Goal: Task Accomplishment & Management: Manage account settings

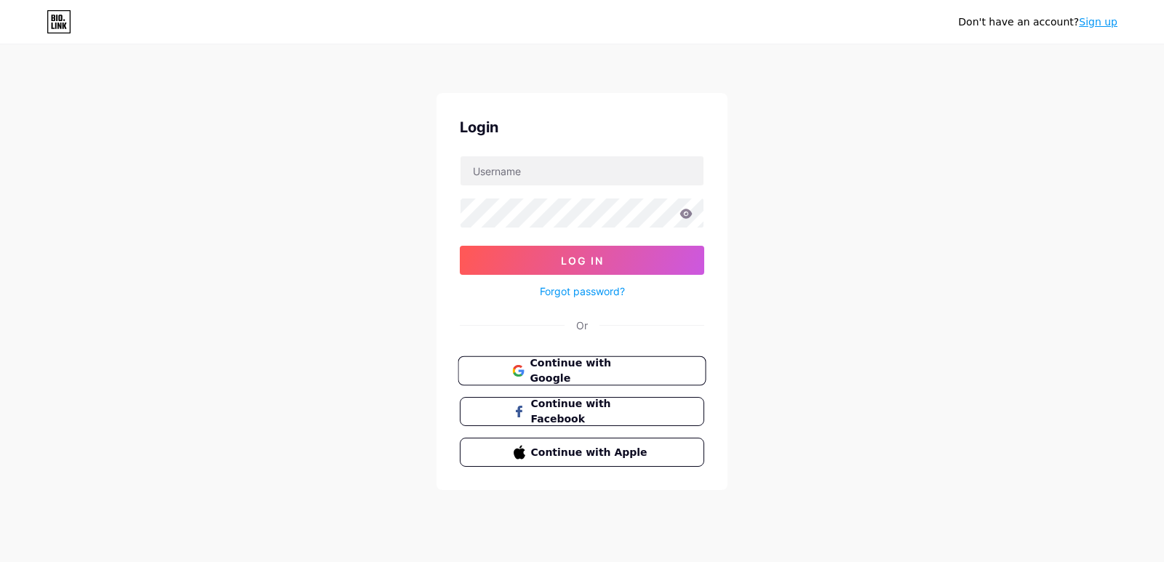
click at [625, 370] on span "Continue with Google" at bounding box center [590, 371] width 121 height 31
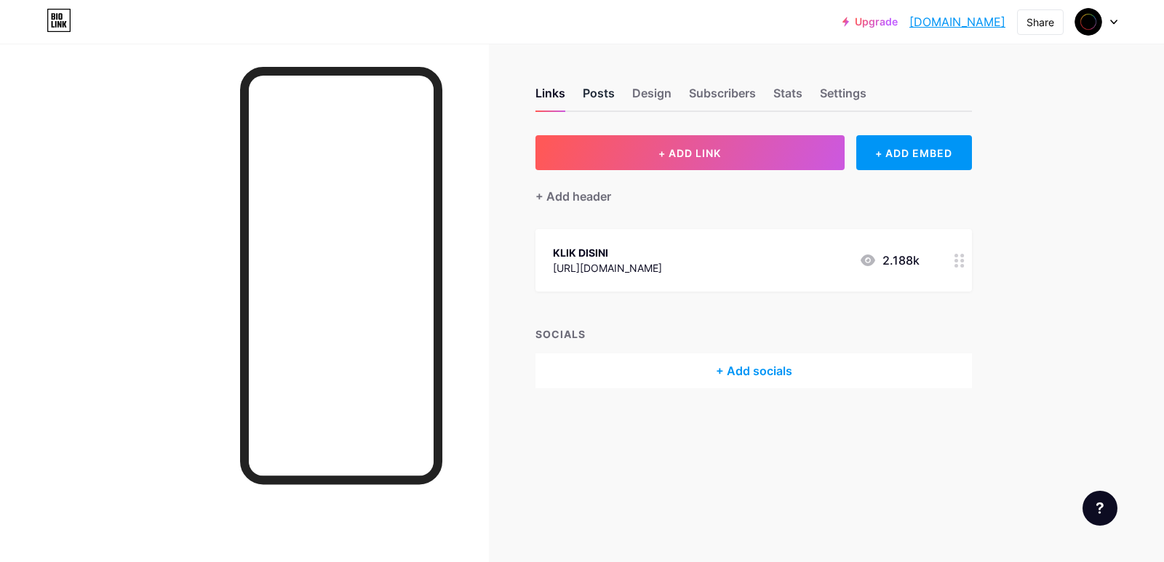
click at [597, 91] on div "Posts" at bounding box center [599, 97] width 32 height 26
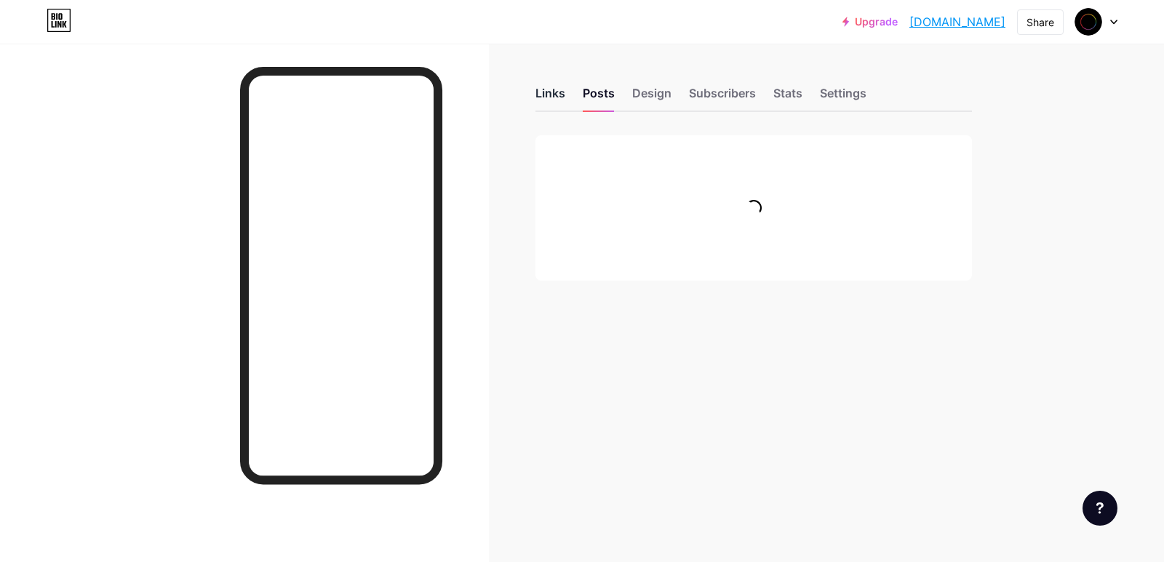
click at [544, 87] on div "Links" at bounding box center [550, 97] width 30 height 26
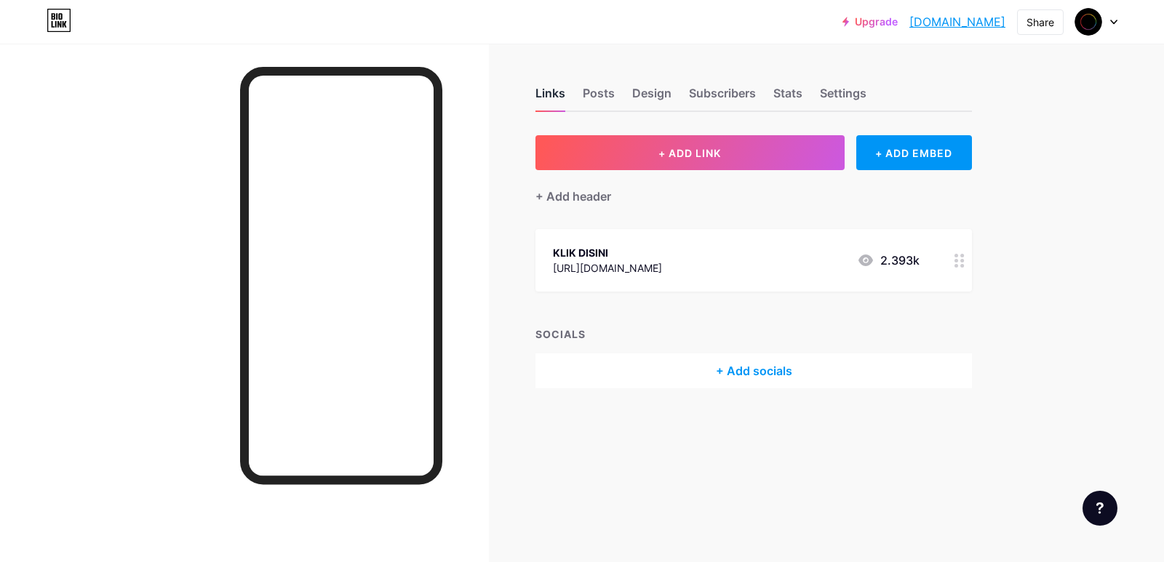
click at [544, 87] on div "Links" at bounding box center [550, 97] width 30 height 26
click at [622, 98] on div "Links Posts Design Subscribers Stats Settings" at bounding box center [753, 86] width 436 height 51
click at [601, 92] on div "Posts" at bounding box center [599, 97] width 32 height 26
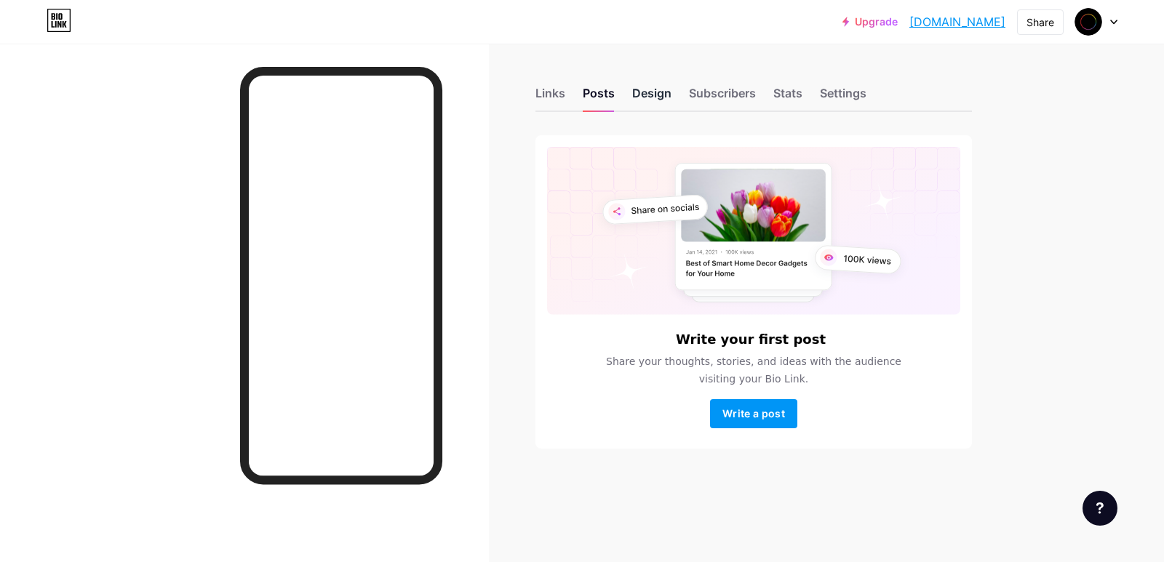
click at [642, 88] on div "Design" at bounding box center [651, 97] width 39 height 26
click at [721, 85] on div "Subscribers" at bounding box center [722, 97] width 67 height 26
click at [780, 87] on div "Stats" at bounding box center [787, 97] width 29 height 26
click at [824, 92] on div "Settings" at bounding box center [843, 97] width 47 height 26
click at [541, 93] on div "Links" at bounding box center [550, 97] width 30 height 26
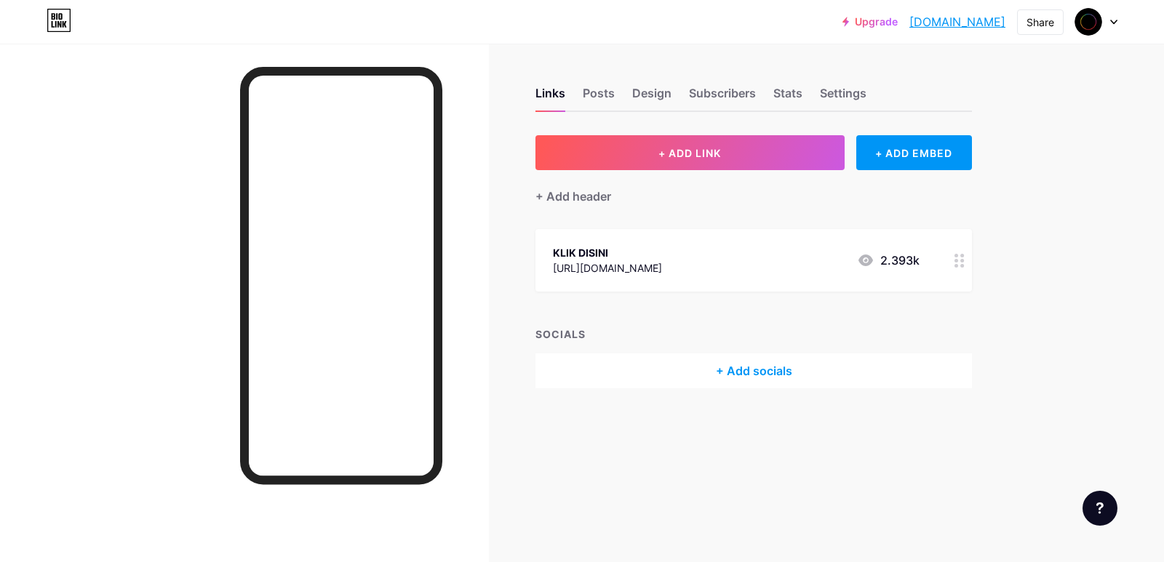
click at [629, 267] on div "[URL][DOMAIN_NAME]" at bounding box center [607, 267] width 109 height 15
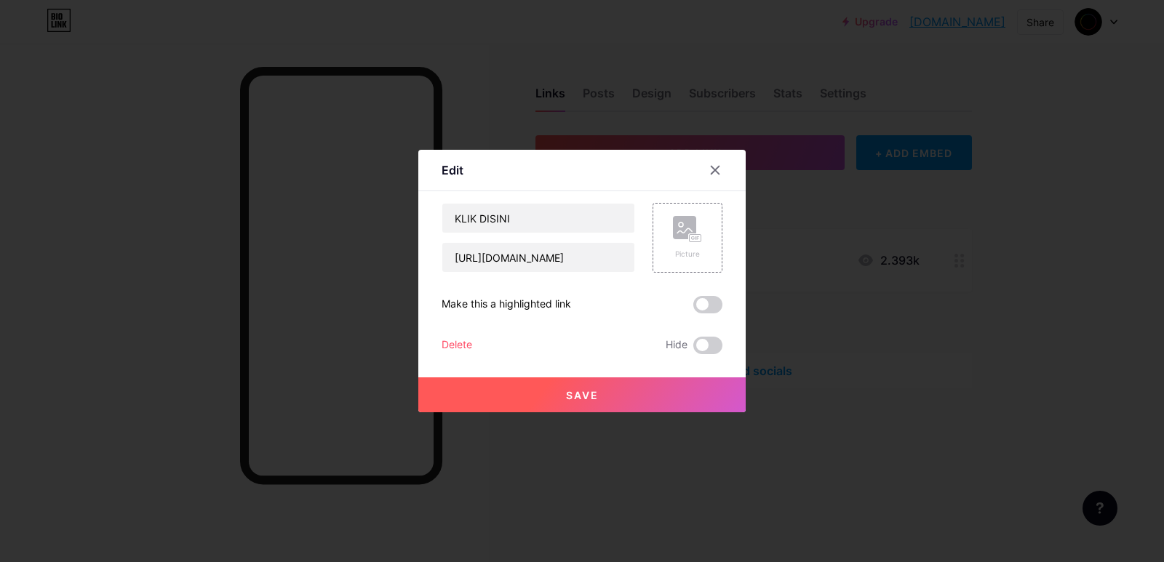
click at [629, 267] on input "[URL][DOMAIN_NAME]" at bounding box center [538, 257] width 192 height 29
type input "[URL][DOMAIN_NAME]"
click at [606, 391] on button "Save" at bounding box center [581, 395] width 327 height 35
